Goal: Task Accomplishment & Management: Manage account settings

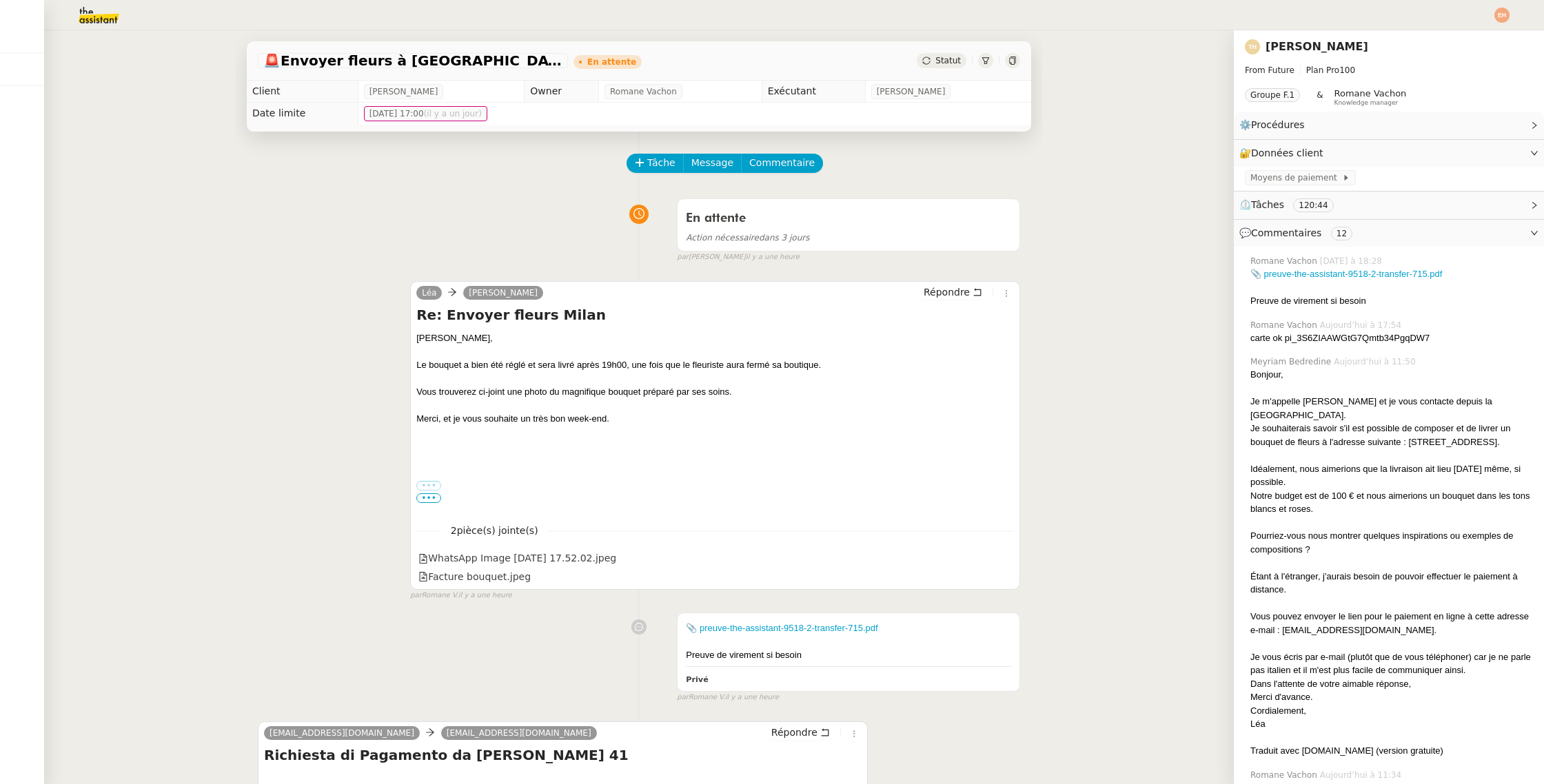
click at [88, 26] on img at bounding box center [88, 15] width 107 height 31
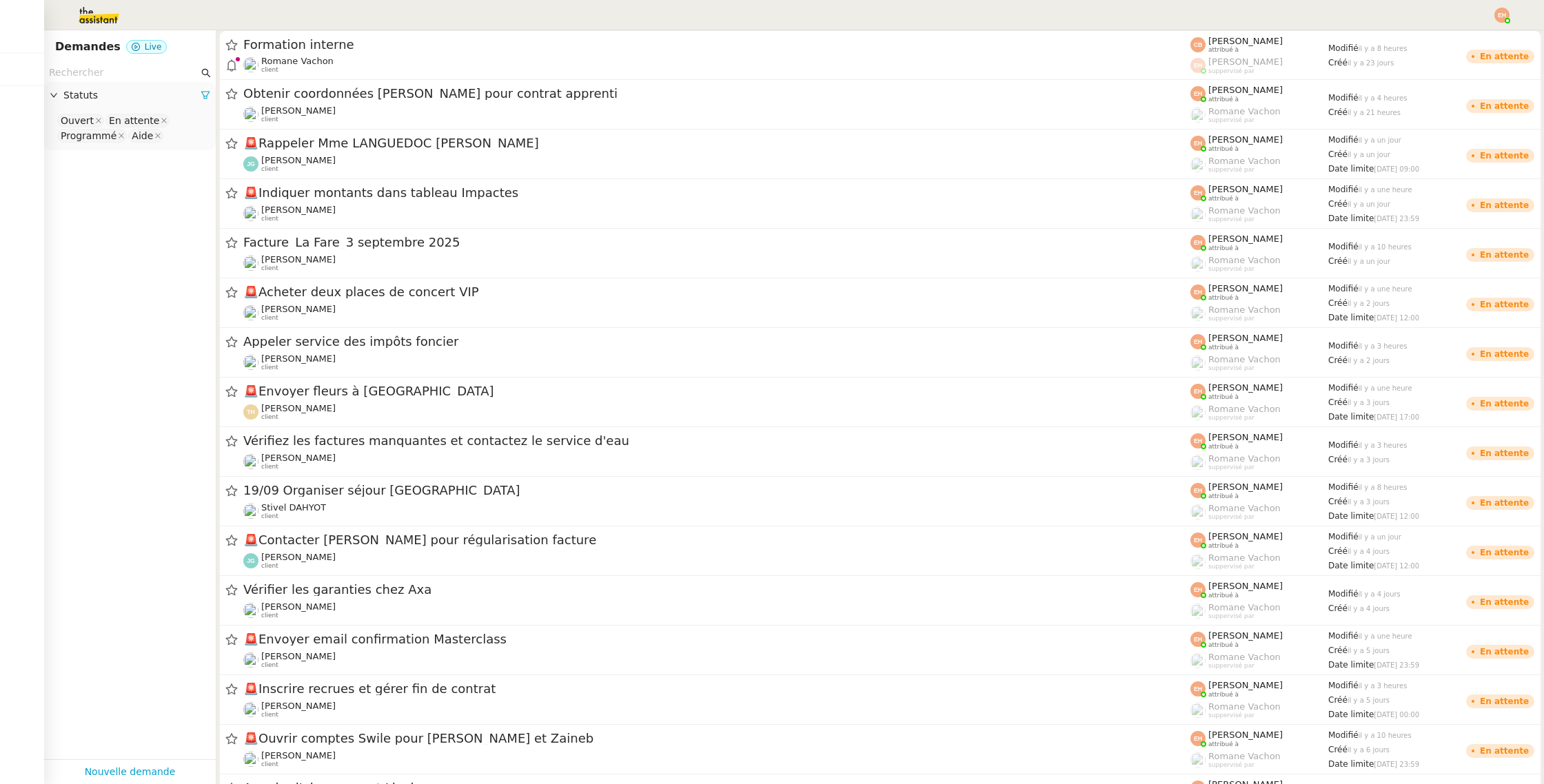
drag, startPoint x: 102, startPoint y: 13, endPoint x: 95, endPoint y: 20, distance: 9.9
click at [102, 13] on img at bounding box center [88, 15] width 107 height 31
